Goal: Task Accomplishment & Management: Manage account settings

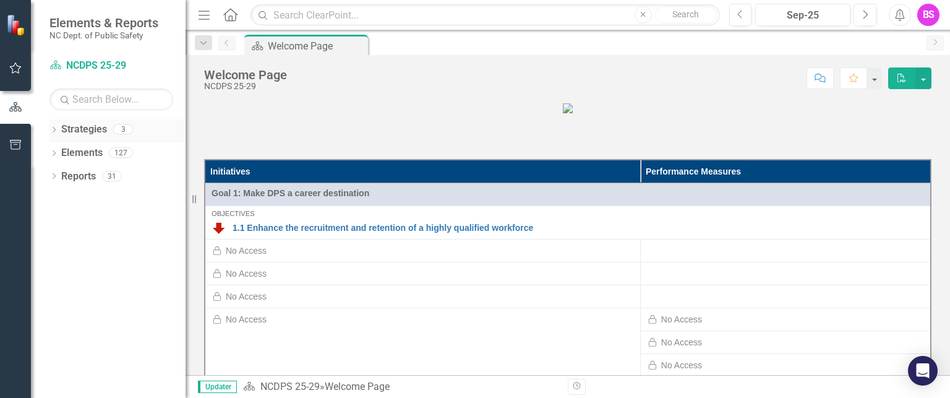
click at [52, 130] on icon "Dropdown" at bounding box center [53, 130] width 9 height 7
click at [58, 153] on icon "Dropdown" at bounding box center [60, 151] width 9 height 7
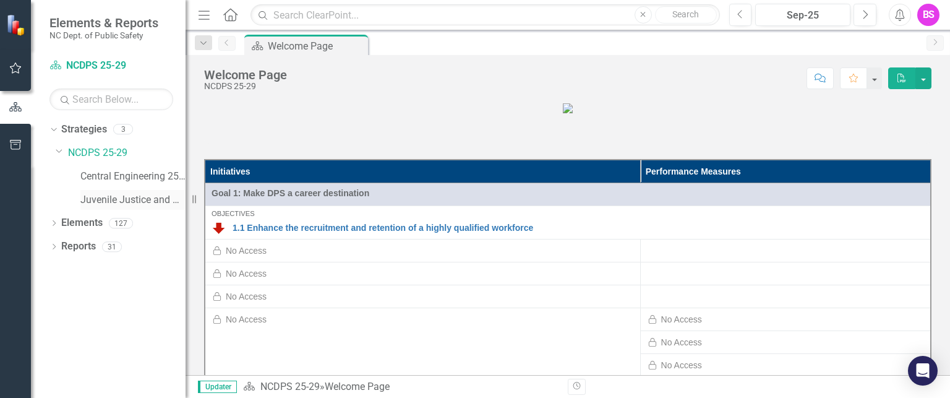
click at [85, 198] on link "Juvenile Justice and Delinquency Prevention 25-29" at bounding box center [132, 200] width 105 height 14
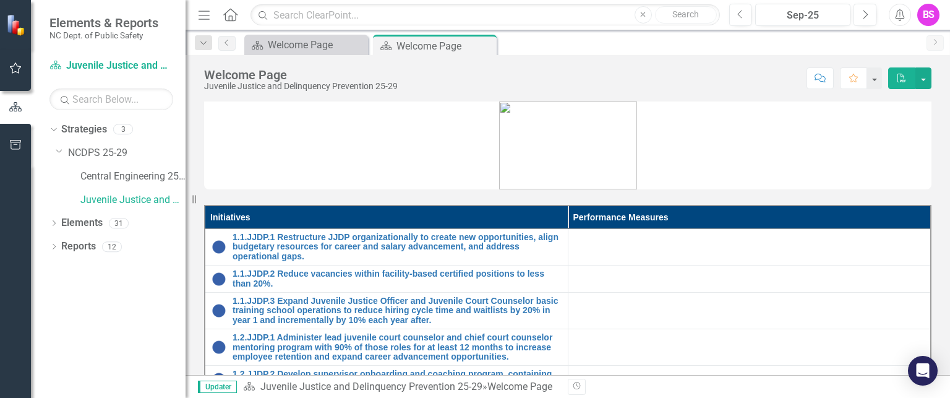
click at [698, 148] on figure at bounding box center [567, 145] width 727 height 88
click at [17, 81] on button "button" at bounding box center [16, 69] width 28 height 26
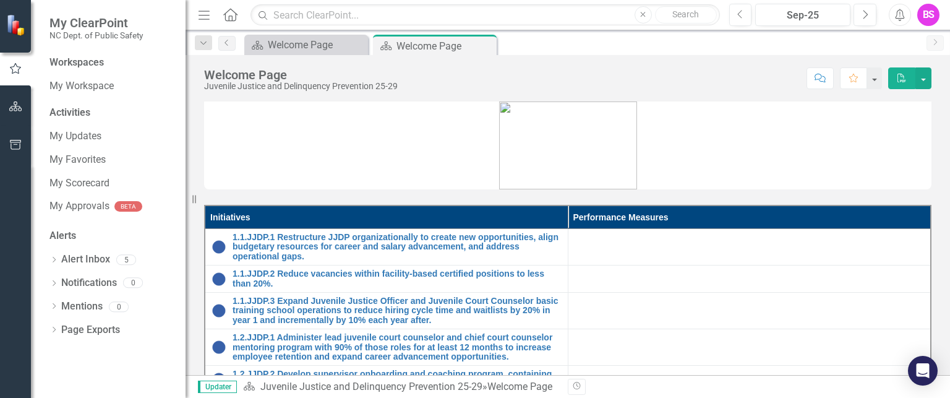
click at [22, 133] on button "button" at bounding box center [16, 145] width 28 height 26
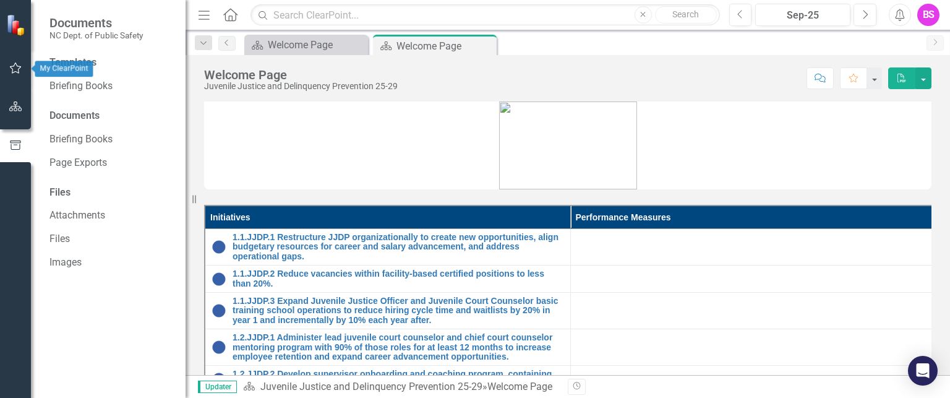
click at [15, 70] on icon "button" at bounding box center [15, 68] width 13 height 10
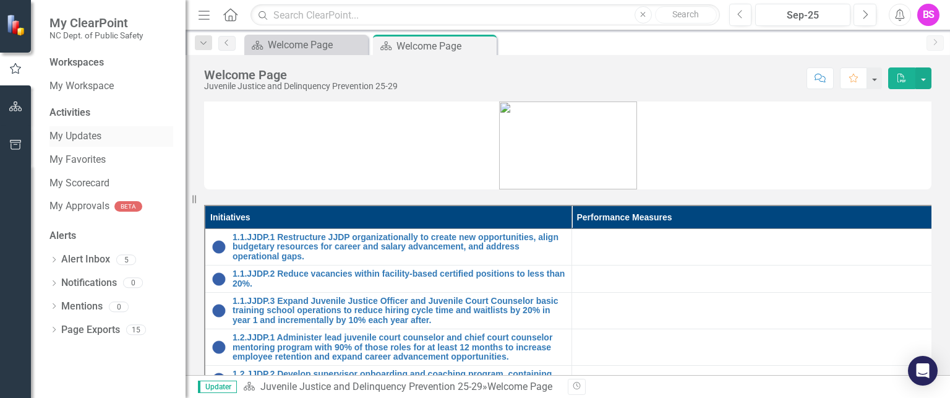
click at [79, 133] on link "My Updates" at bounding box center [111, 136] width 124 height 14
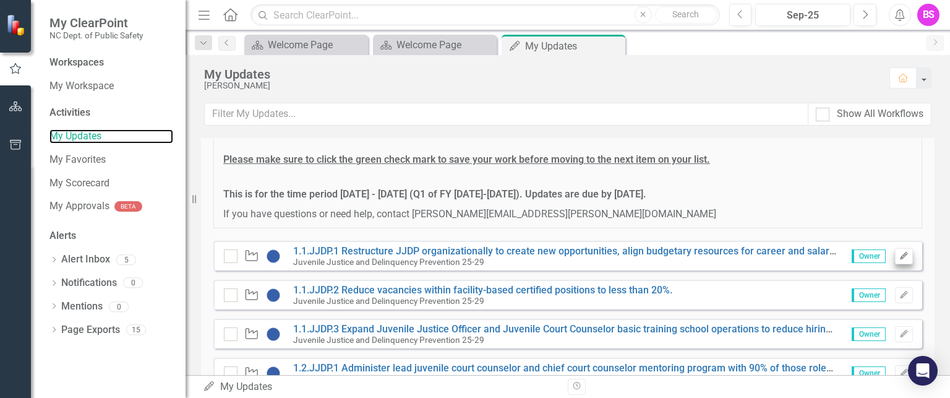
scroll to position [180, 0]
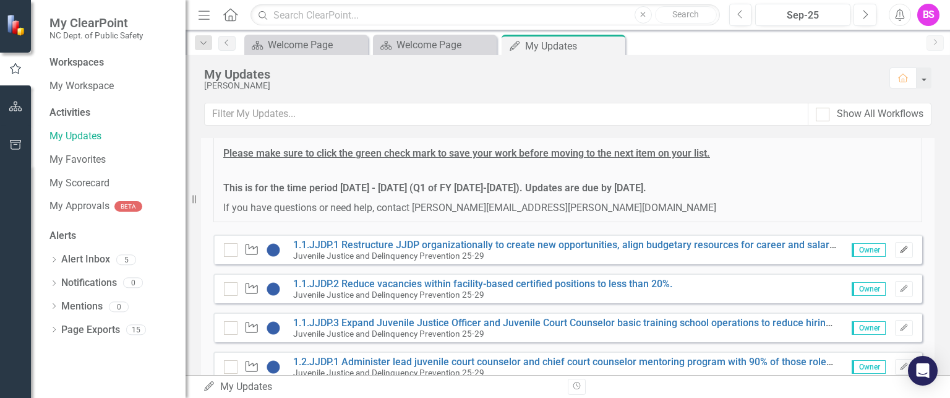
click at [899, 248] on icon "Edit" at bounding box center [903, 249] width 9 height 7
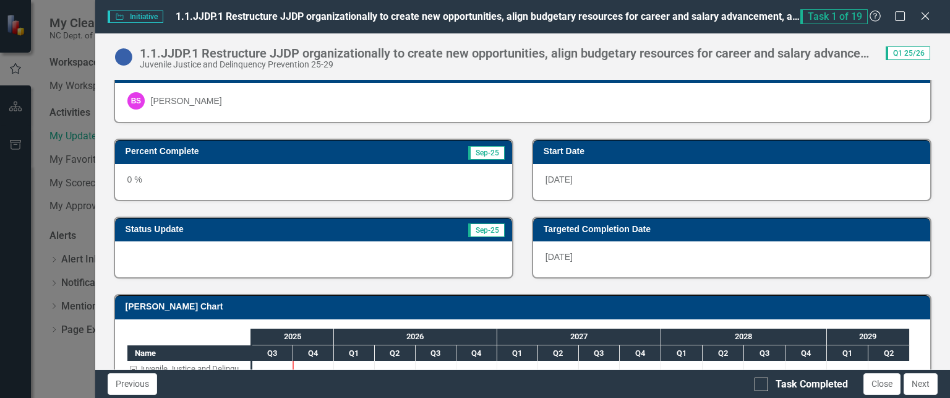
scroll to position [22, 0]
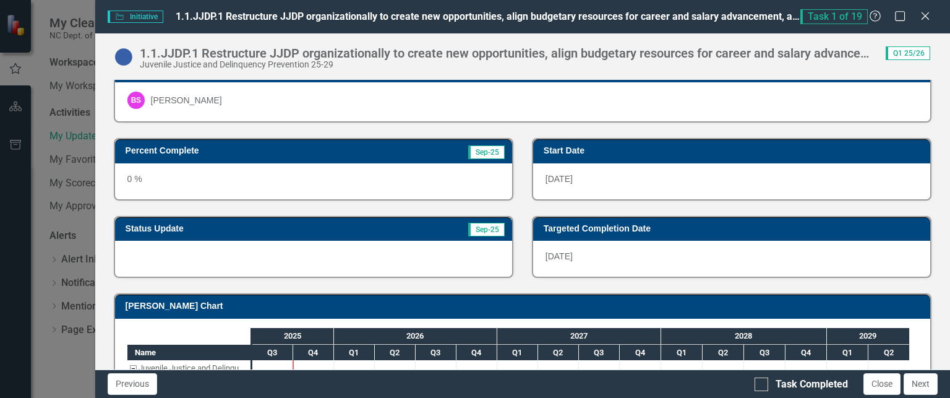
click at [359, 249] on div at bounding box center [313, 258] width 397 height 36
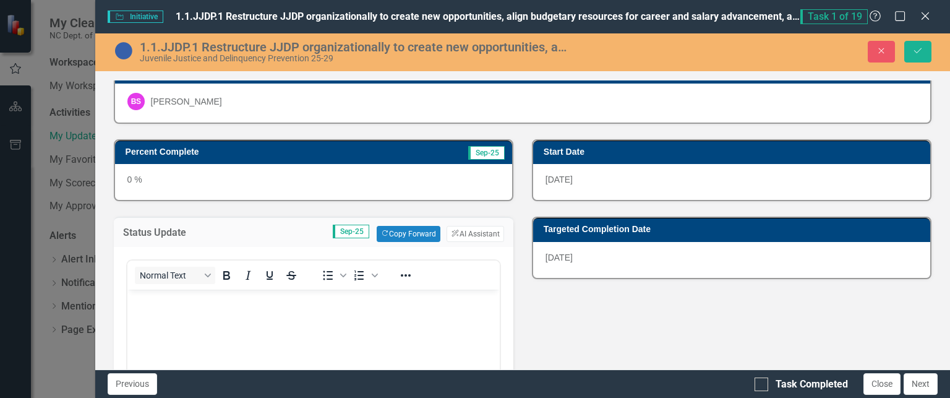
scroll to position [0, 0]
click at [285, 314] on body "Rich Text Area. Press ALT-0 for help." at bounding box center [313, 381] width 372 height 185
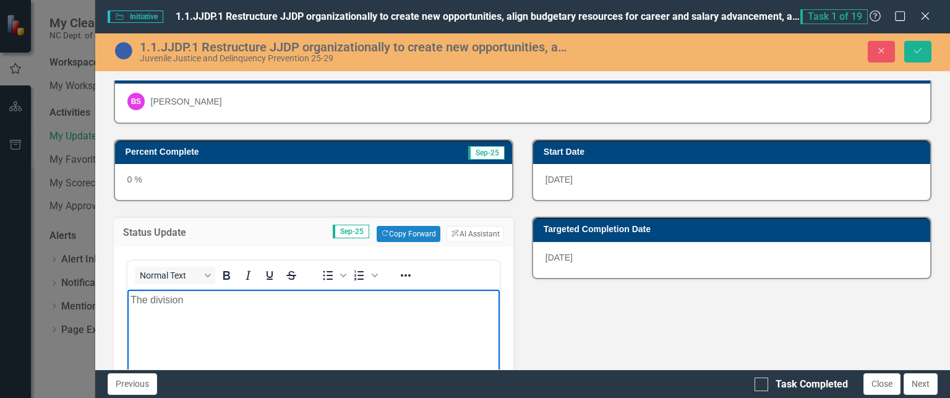
click at [310, 310] on body "The division" at bounding box center [313, 381] width 372 height 185
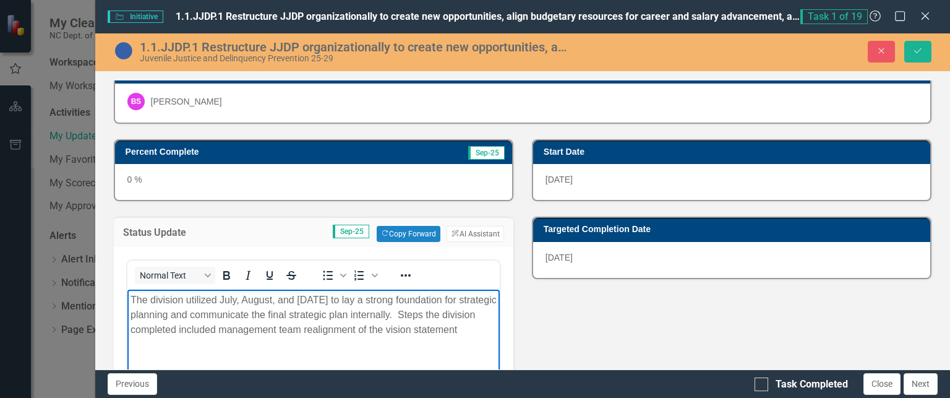
click at [158, 337] on p "The division utilized July, August, and [DATE] to lay a strong foundation for s…" at bounding box center [313, 314] width 366 height 45
click at [274, 337] on p "The division utilized July, August, and [DATE] to lay a strong foundation for s…" at bounding box center [313, 314] width 366 height 45
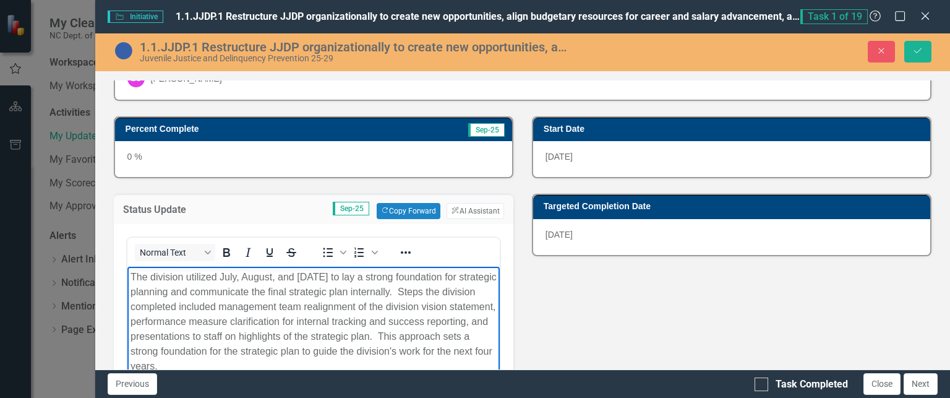
scroll to position [49, 0]
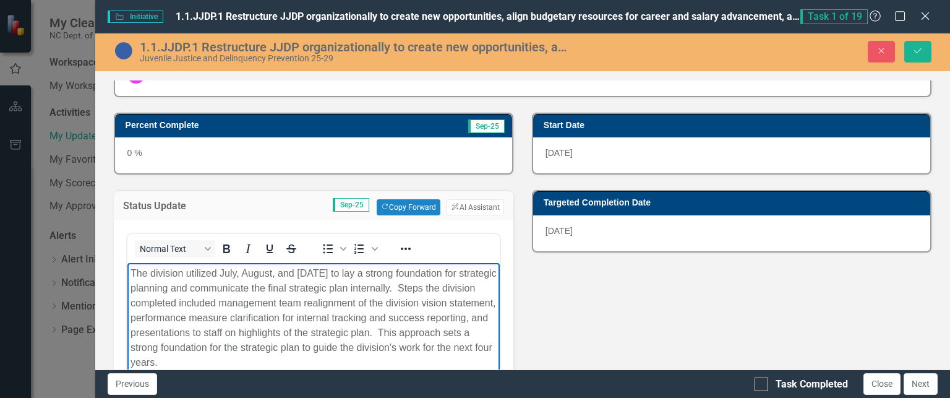
drag, startPoint x: 353, startPoint y: 362, endPoint x: 226, endPoint y: 532, distance: 212.9
click at [127, 272] on html "The division utilized July, August, and [DATE] to lay a strong foundation for s…" at bounding box center [313, 355] width 372 height 185
copy p "The division utilized July, August, and [DATE] to lay a strong foundation for s…"
click at [917, 46] on button "Save" at bounding box center [917, 52] width 27 height 22
